Goal: Task Accomplishment & Management: Manage account settings

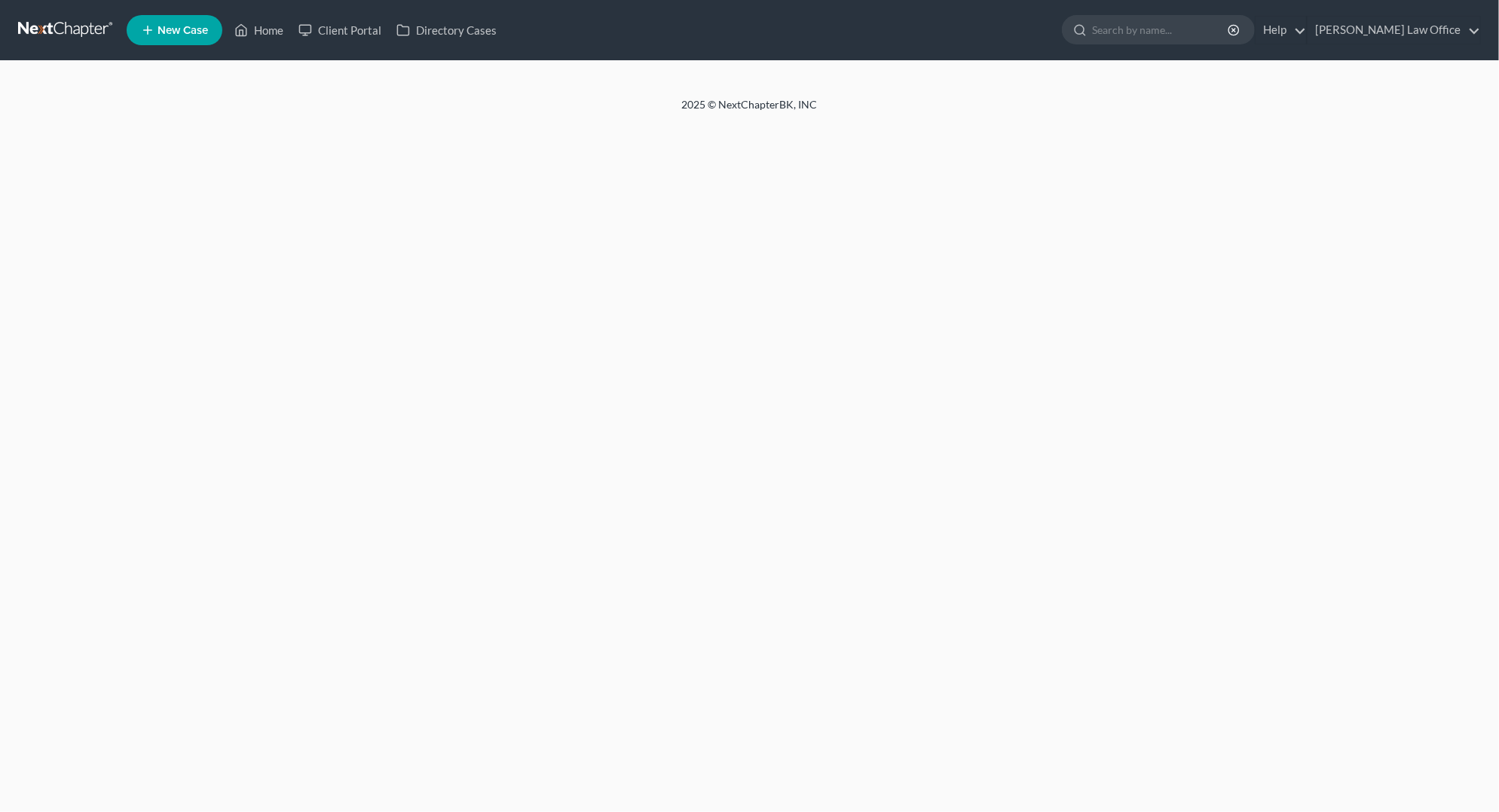
select select "4"
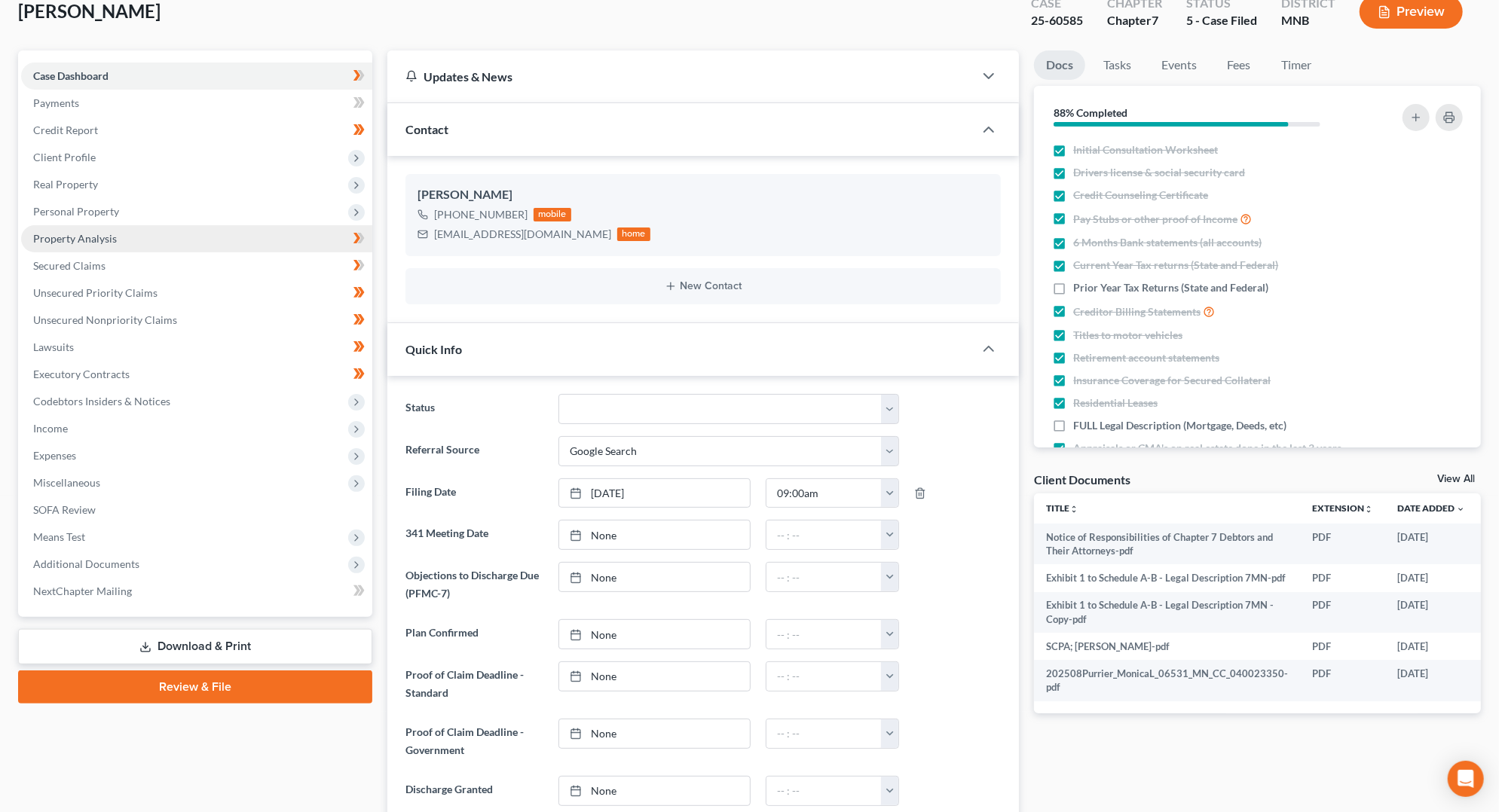
scroll to position [133, 0]
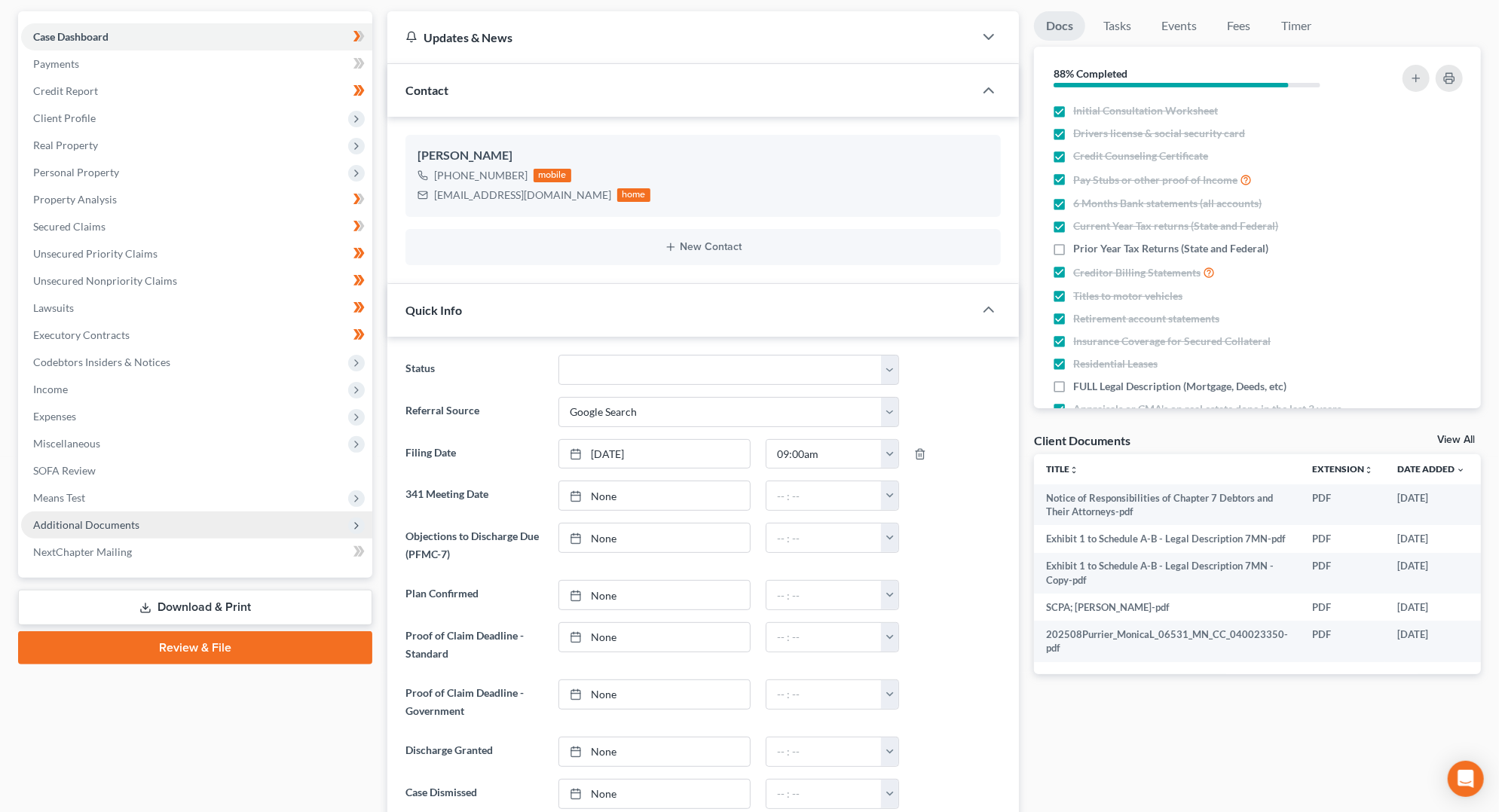
click at [266, 529] on span "Additional Documents" at bounding box center [196, 525] width 351 height 27
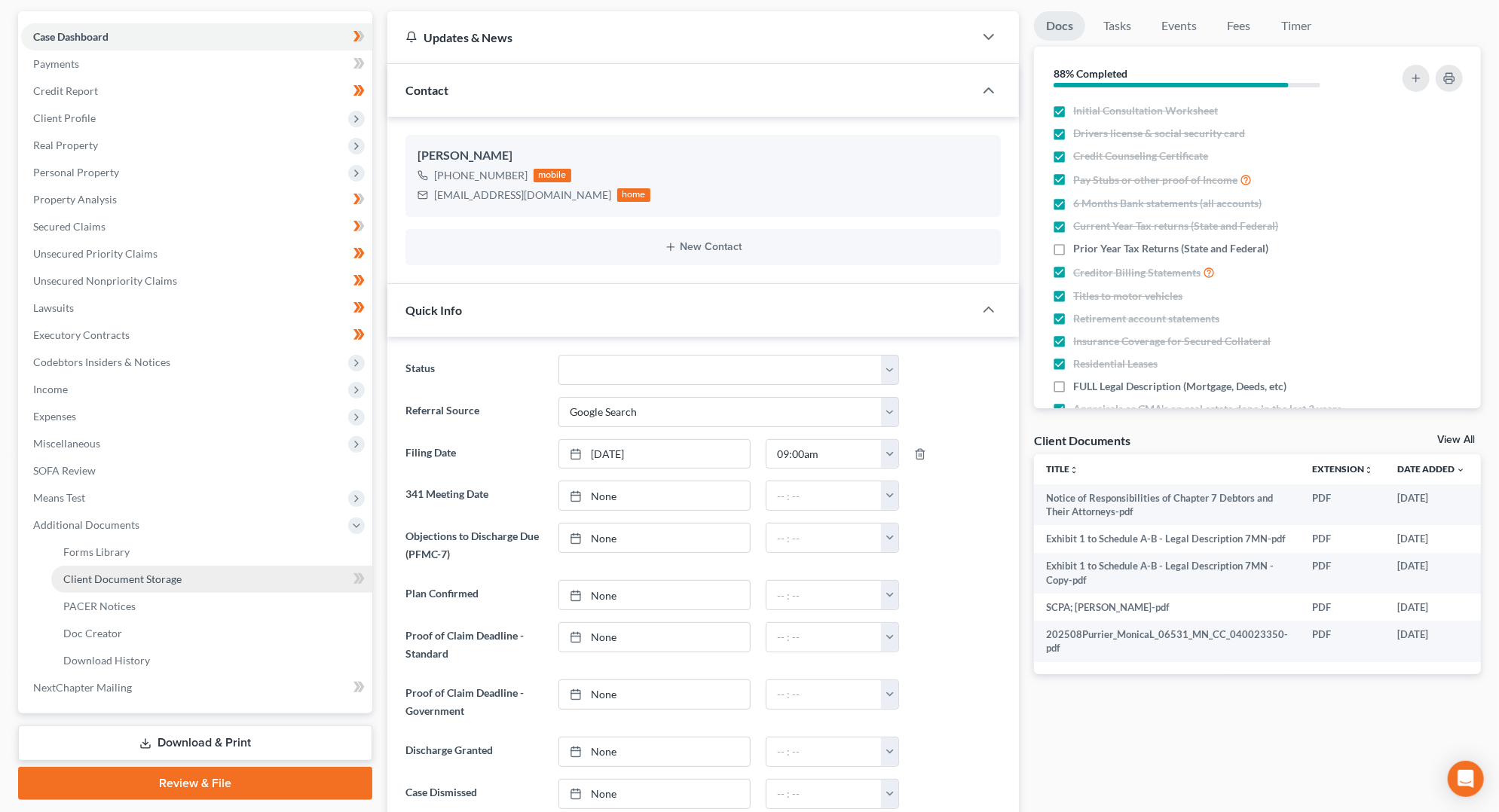
click at [240, 585] on link "Client Document Storage" at bounding box center [211, 579] width 321 height 27
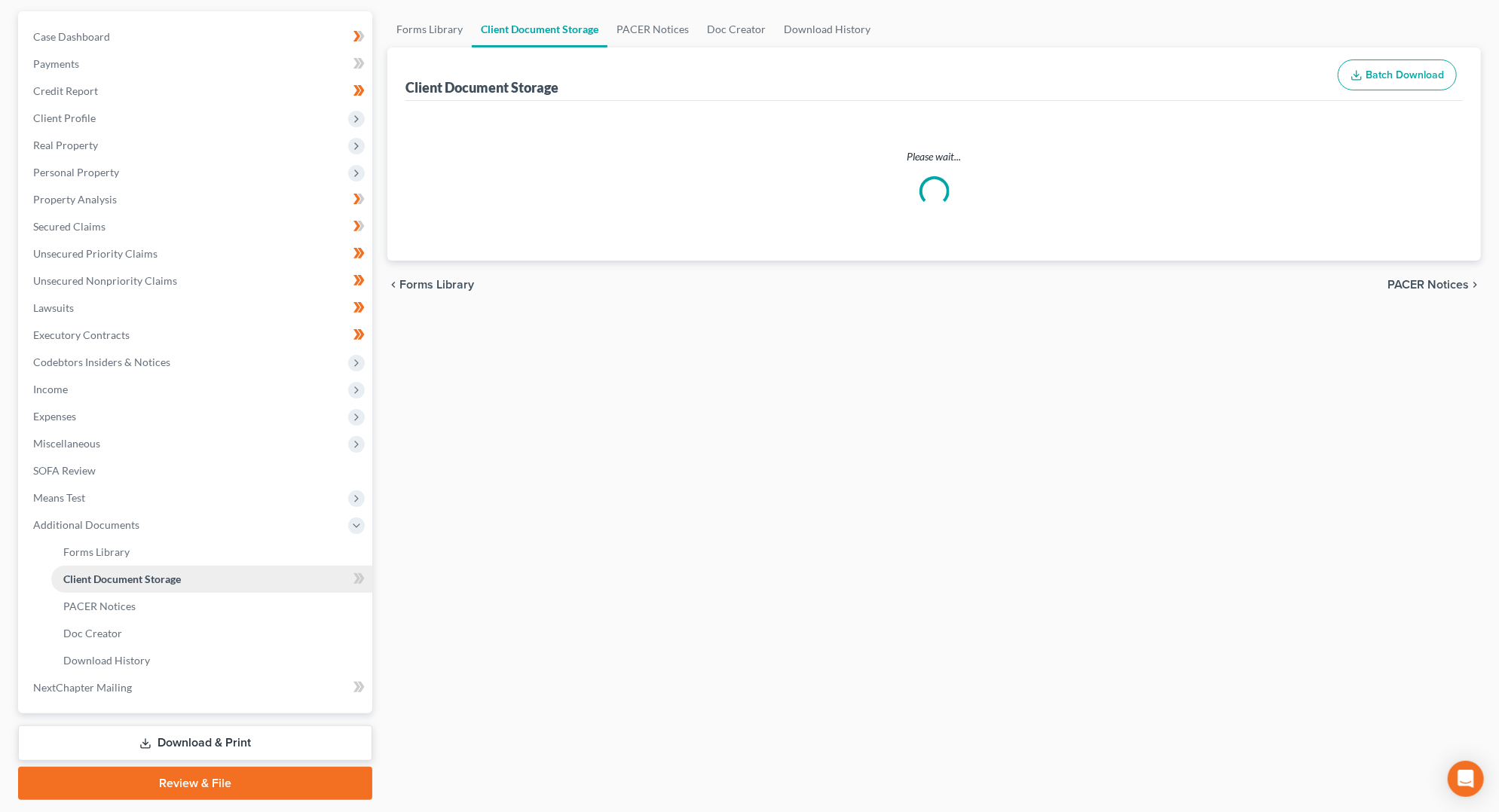
scroll to position [22, 0]
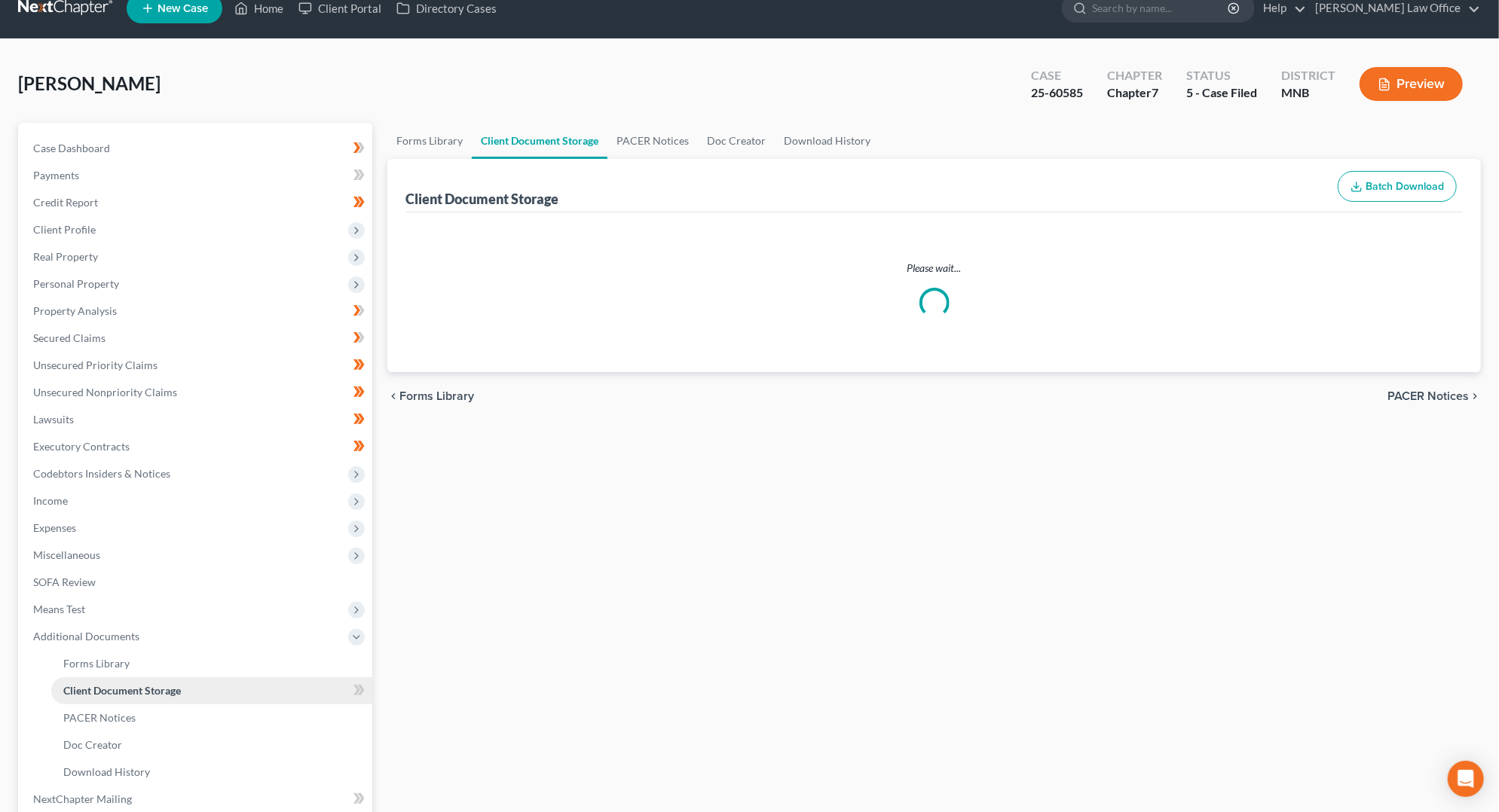
select select "1"
select select "7"
select select "6"
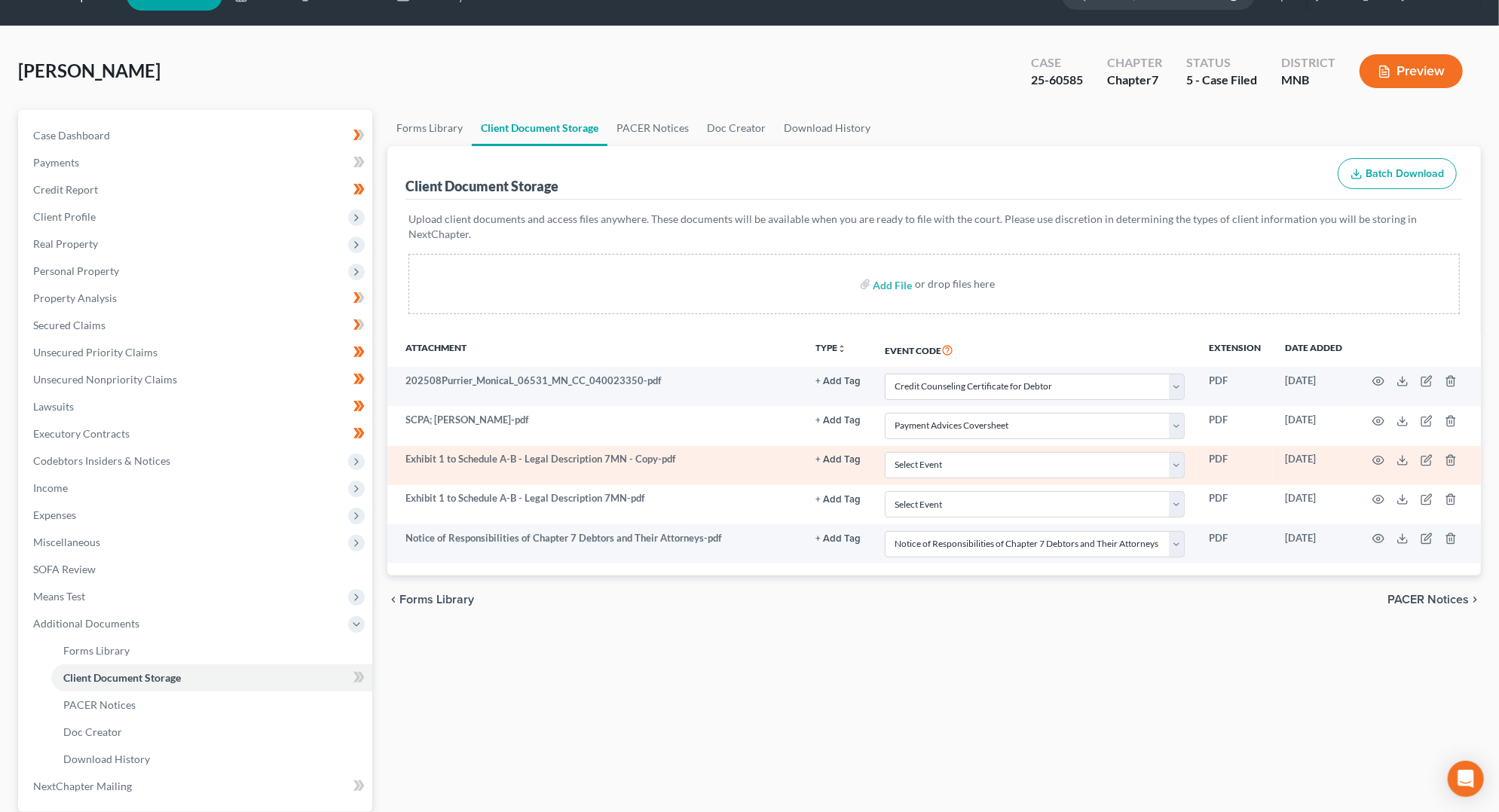
scroll to position [39, 0]
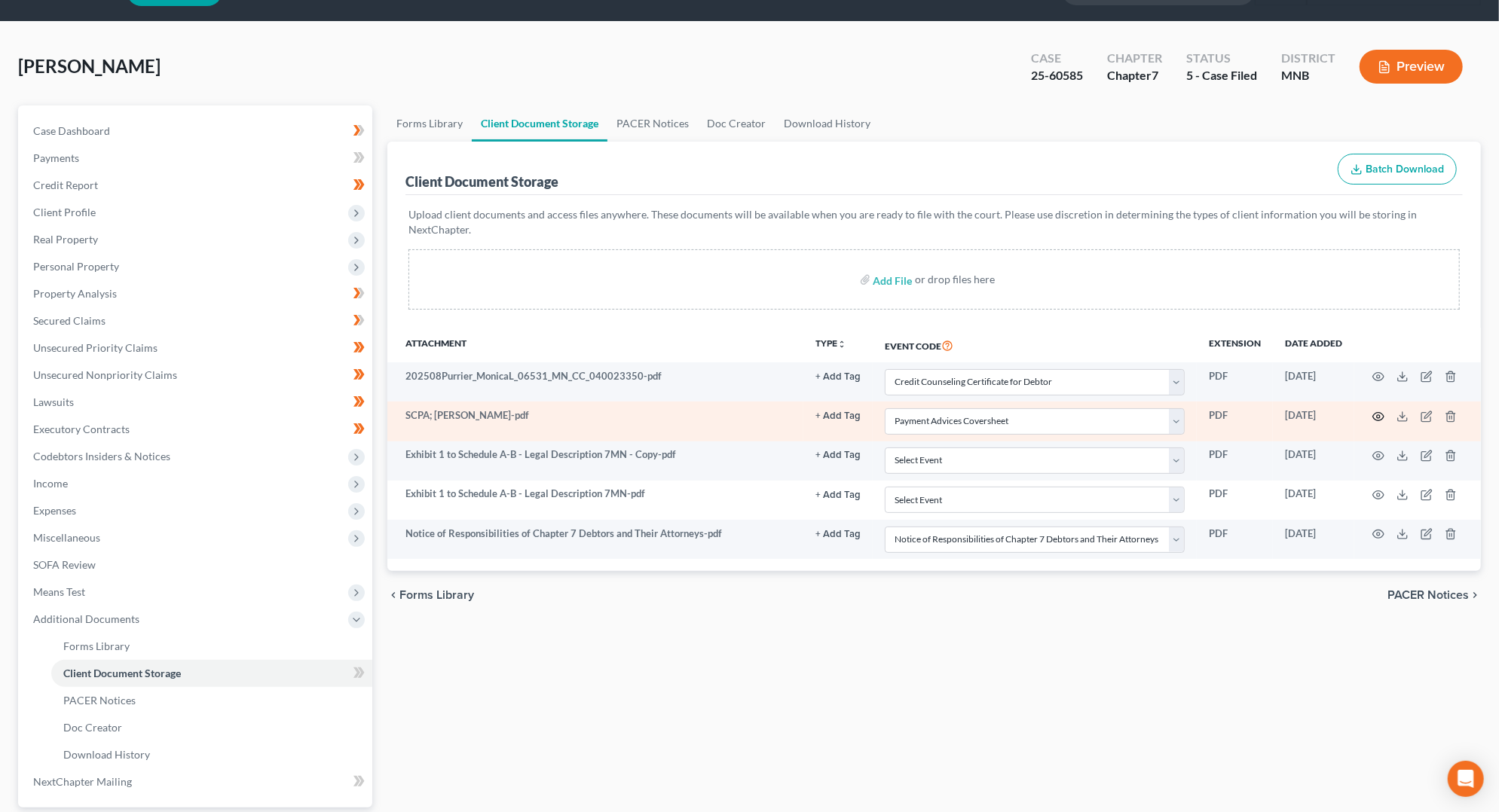
click at [1377, 415] on circle "button" at bounding box center [1378, 416] width 3 height 3
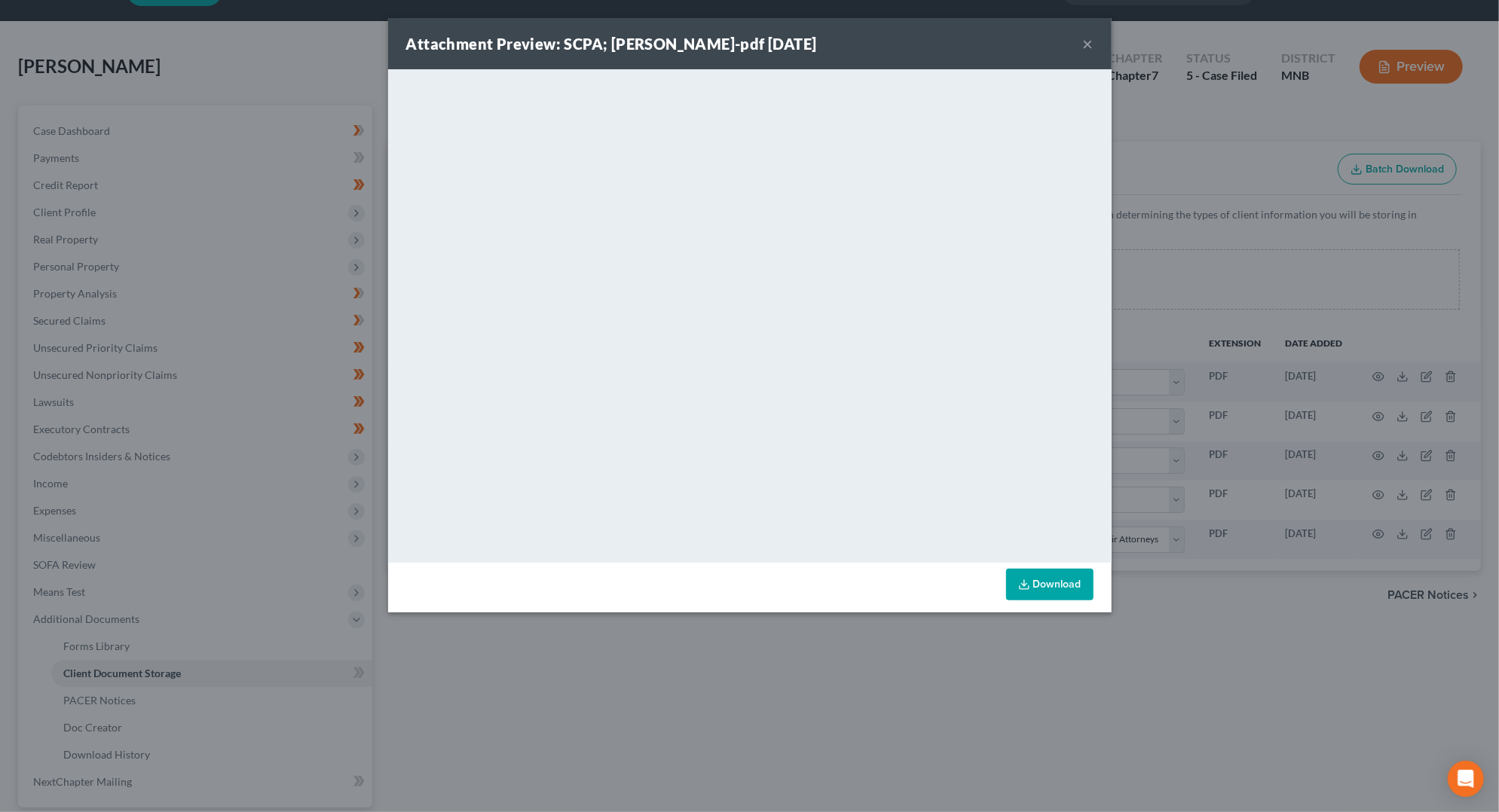
click at [665, 758] on div "Attachment Preview: SCPA; [PERSON_NAME]-pdf [DATE] × <object ng-attr-data='[URL…" at bounding box center [749, 406] width 1499 height 812
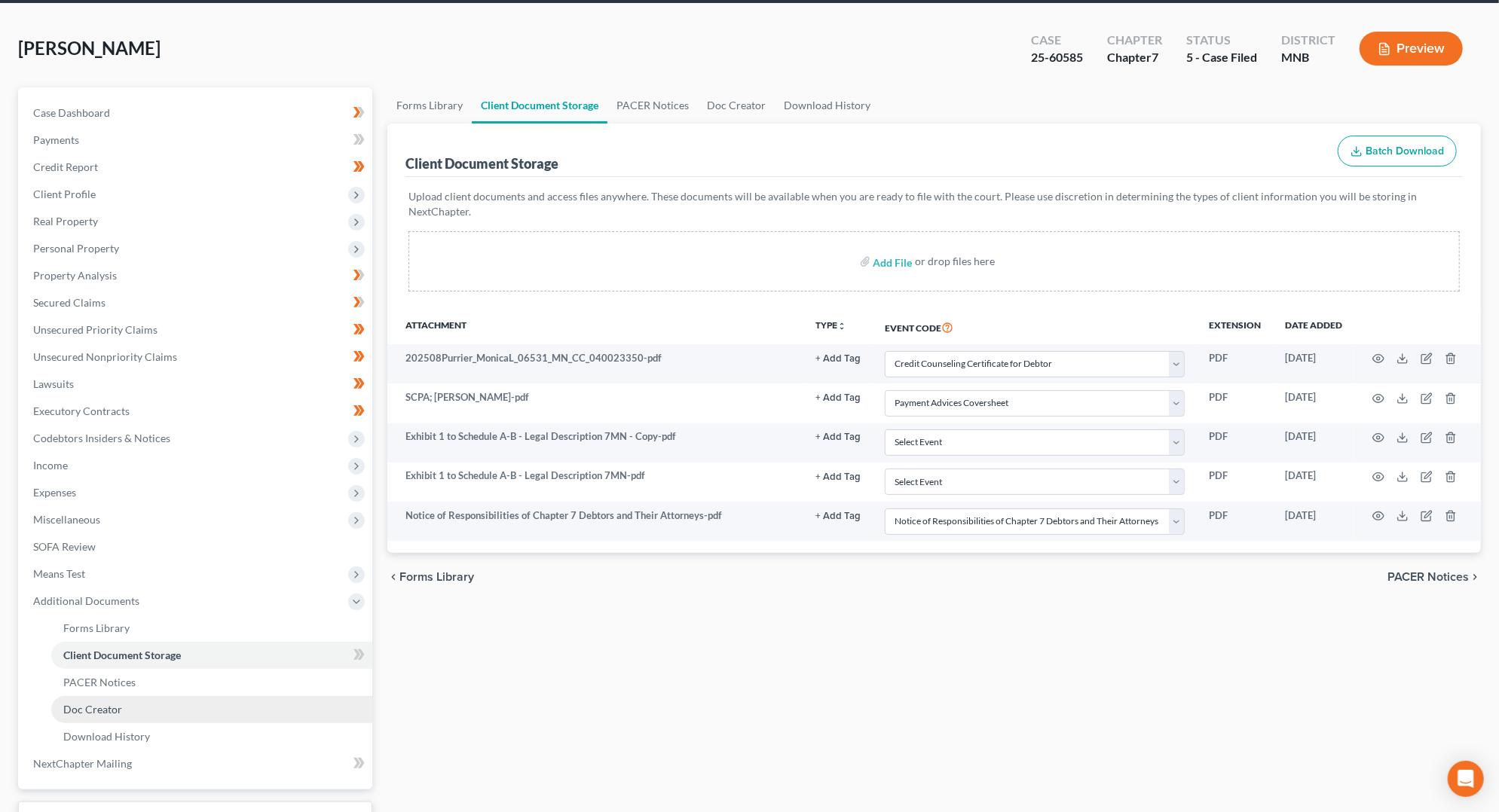
scroll to position [61, 0]
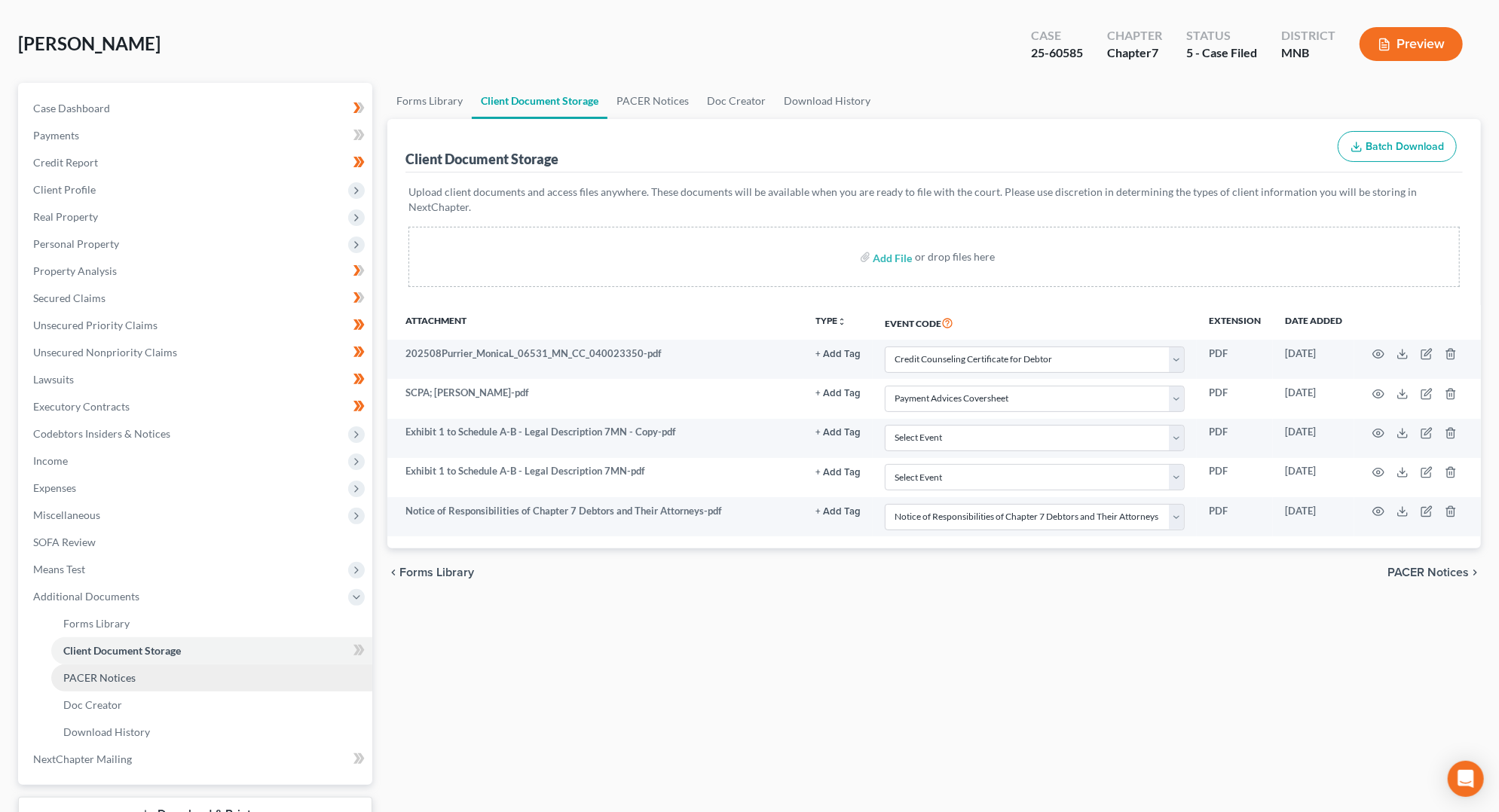
click at [196, 681] on link "PACER Notices" at bounding box center [211, 678] width 321 height 27
